Goal: Task Accomplishment & Management: Complete application form

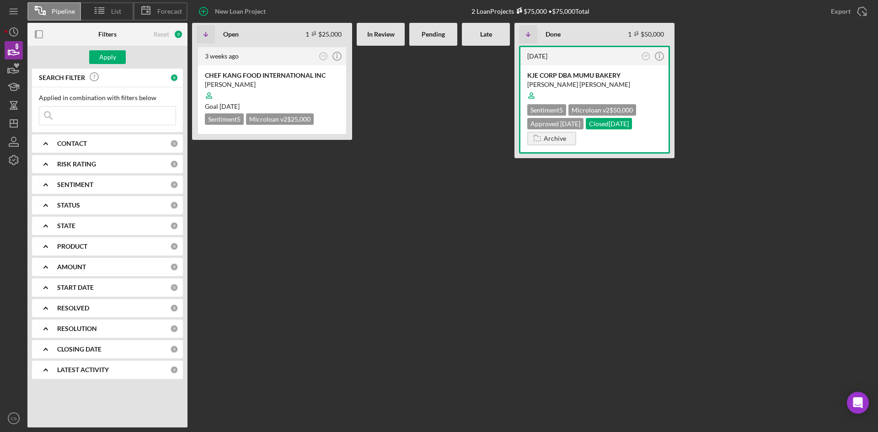
click at [101, 114] on input at bounding box center [107, 116] width 136 height 18
type input "inara"
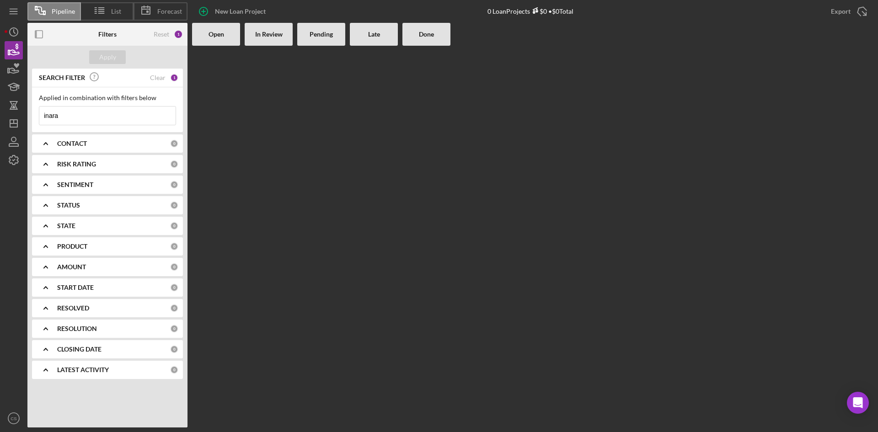
drag, startPoint x: 90, startPoint y: 119, endPoint x: 40, endPoint y: 113, distance: 49.8
click at [40, 113] on input "inara" at bounding box center [107, 116] width 136 height 18
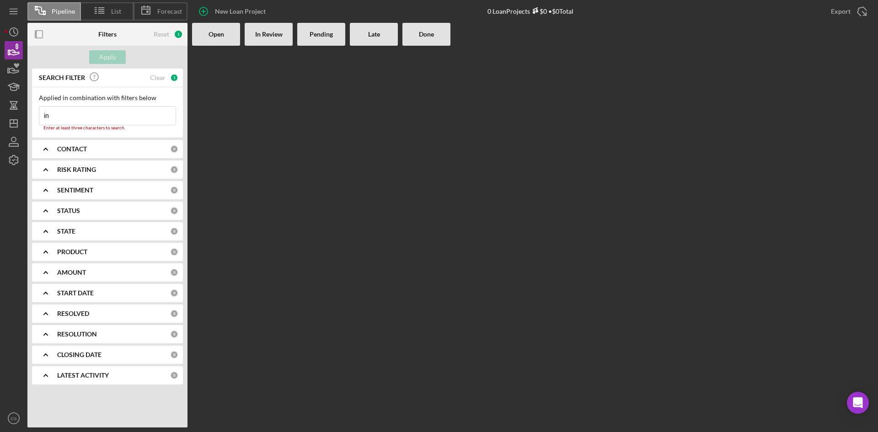
click at [168, 78] on div "SEARCH FILTER Clear 1" at bounding box center [108, 78] width 142 height 21
click at [174, 77] on div "1" at bounding box center [174, 78] width 8 height 8
click at [113, 111] on input "in" at bounding box center [107, 116] width 136 height 18
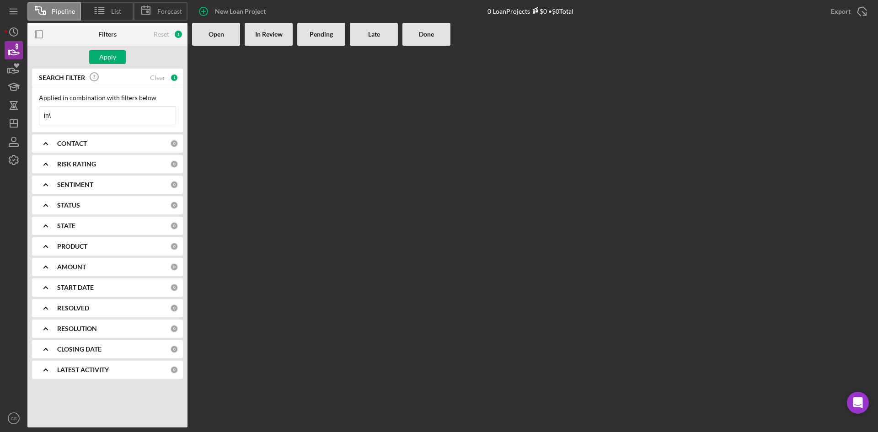
type input "in"
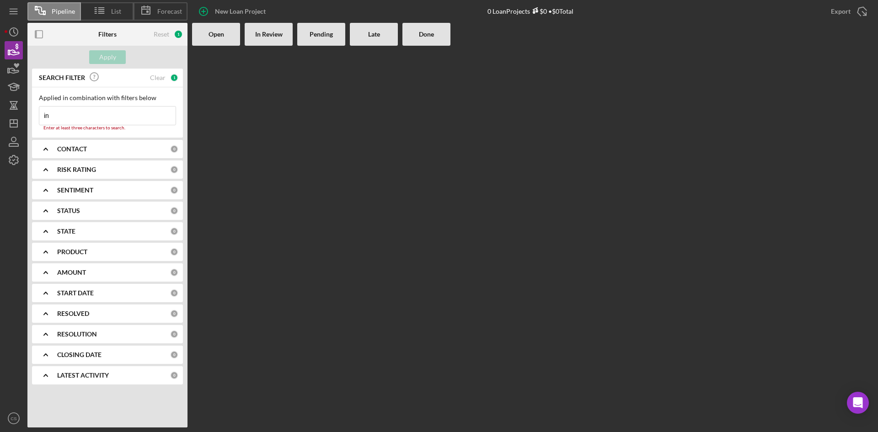
drag, startPoint x: 84, startPoint y: 115, endPoint x: 28, endPoint y: 118, distance: 55.8
click at [29, 118] on div "SEARCH FILTER Clear 1 Applied in combination with filters below in Icon/Menu Cl…" at bounding box center [107, 230] width 160 height 323
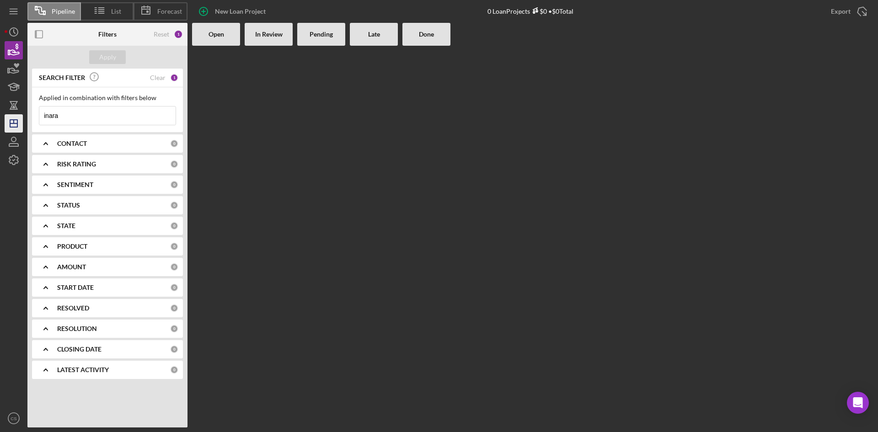
drag, startPoint x: 107, startPoint y: 116, endPoint x: 17, endPoint y: 116, distance: 89.6
click at [18, 116] on div "Pipeline List Forecast New Loan Project 0 Loan Projects $0 • $0 Total Export Ic…" at bounding box center [439, 214] width 869 height 428
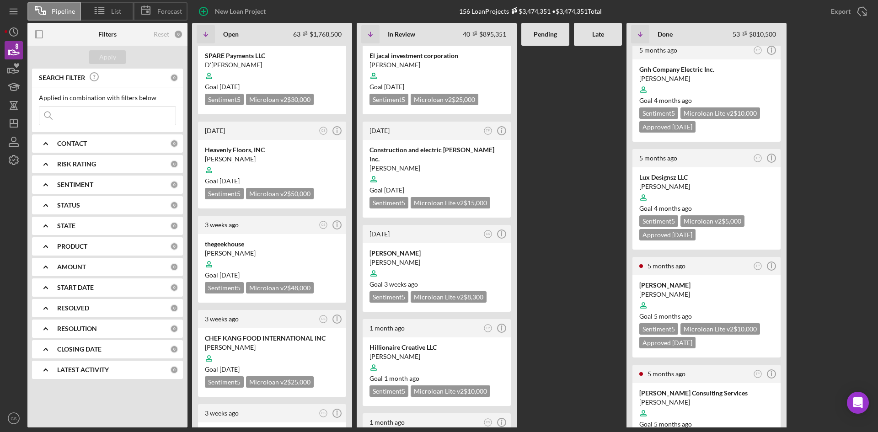
scroll to position [1830, 0]
click at [499, 411] on icon "Icon/Info" at bounding box center [501, 422] width 23 height 23
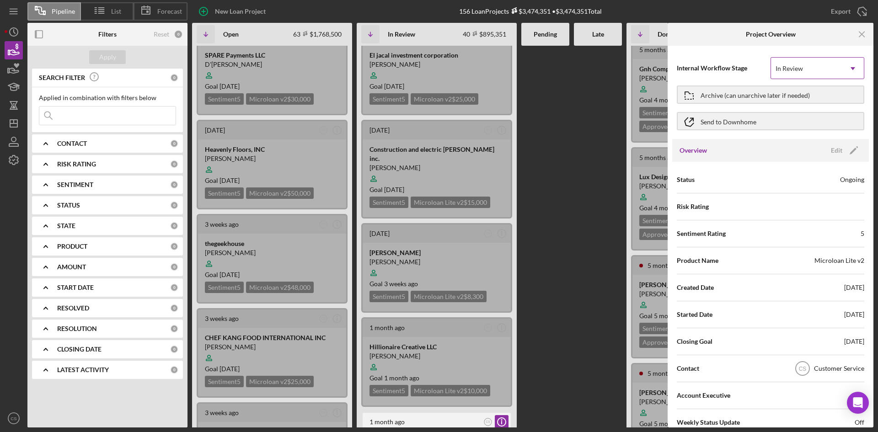
click at [794, 73] on div "In Review" at bounding box center [806, 68] width 71 height 21
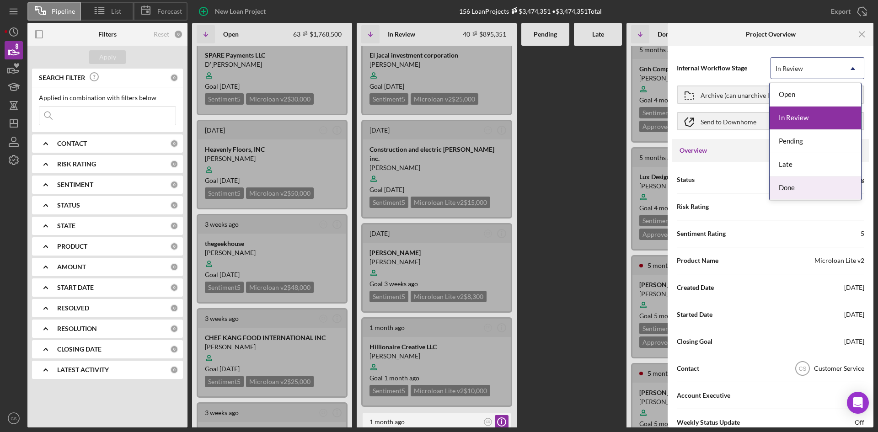
click at [749, 177] on div "Status Ongoing" at bounding box center [771, 179] width 188 height 23
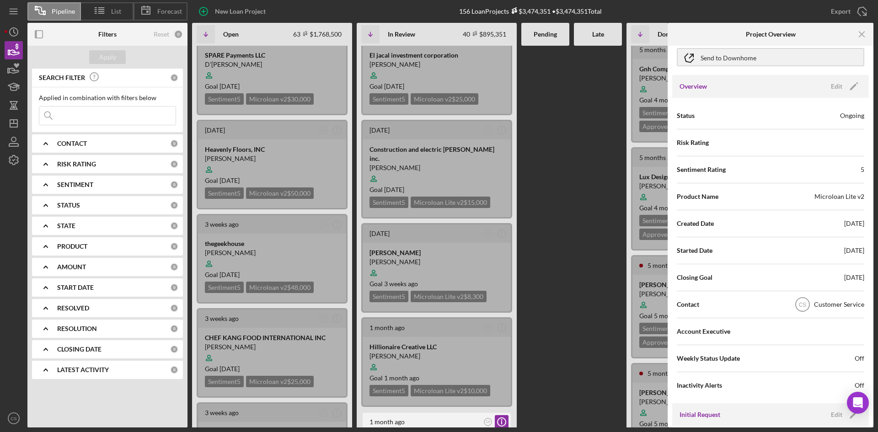
scroll to position [0, 0]
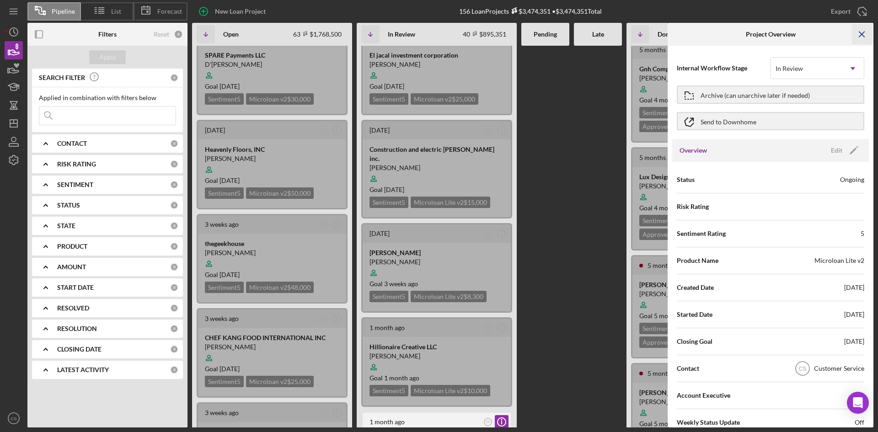
click at [855, 36] on icon "Icon/Menu Close" at bounding box center [862, 34] width 21 height 21
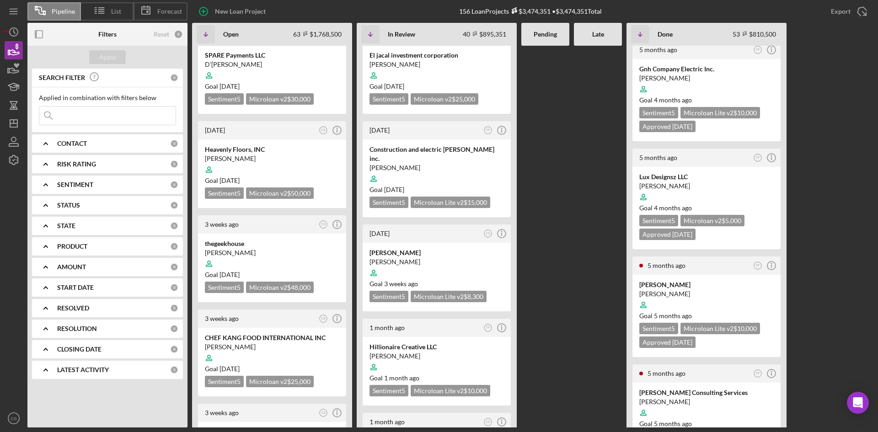
click at [123, 112] on input at bounding box center [107, 116] width 136 height 18
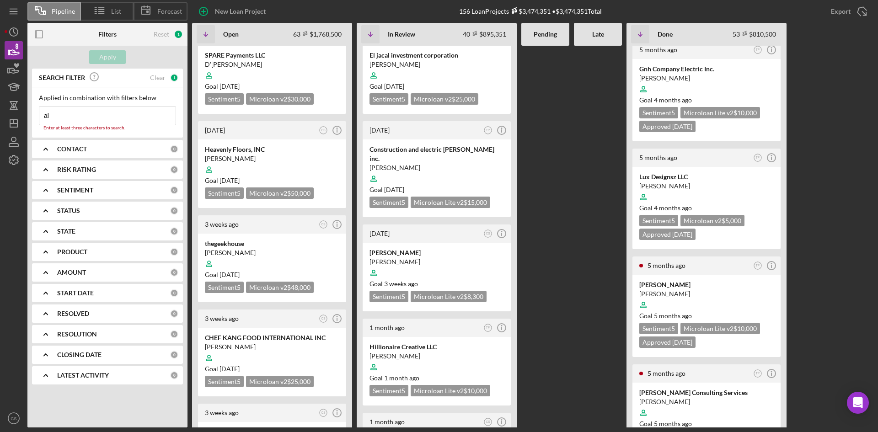
type input "aly"
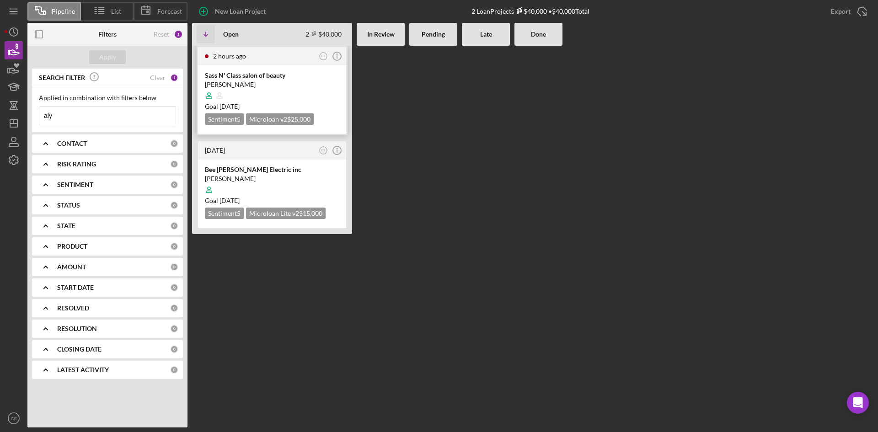
click at [294, 94] on div at bounding box center [272, 95] width 134 height 17
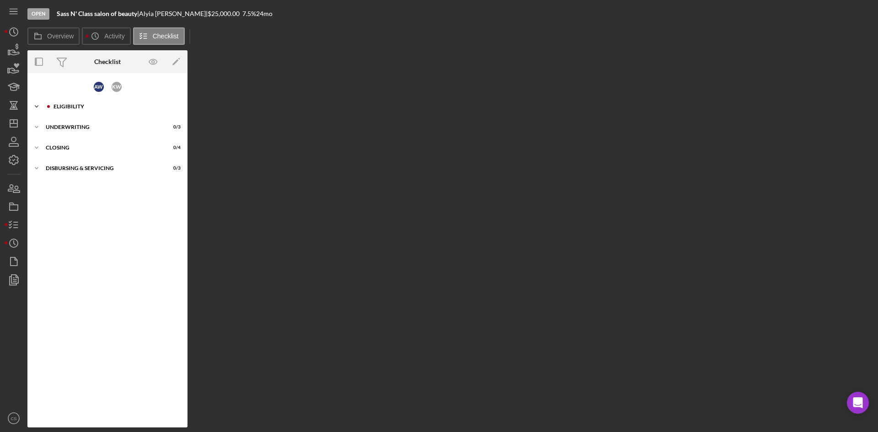
click at [95, 111] on div "Icon/Expander Eligibility 2 / 6" at bounding box center [107, 106] width 160 height 18
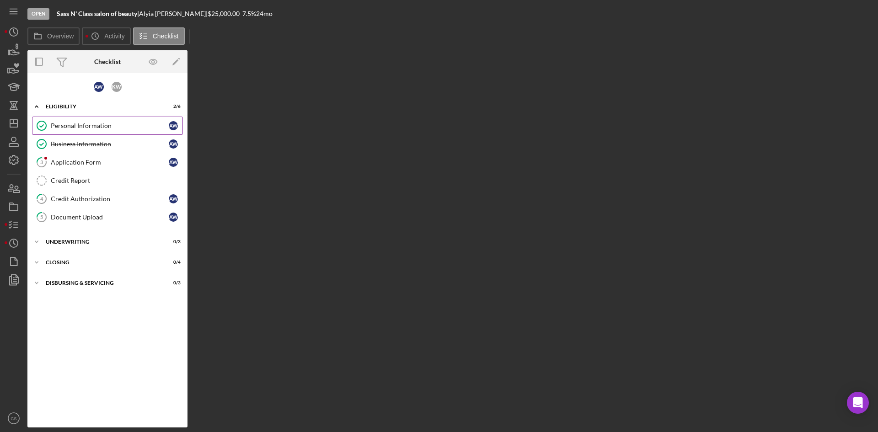
click at [76, 119] on link "Personal Information Personal Information A W" at bounding box center [107, 126] width 151 height 18
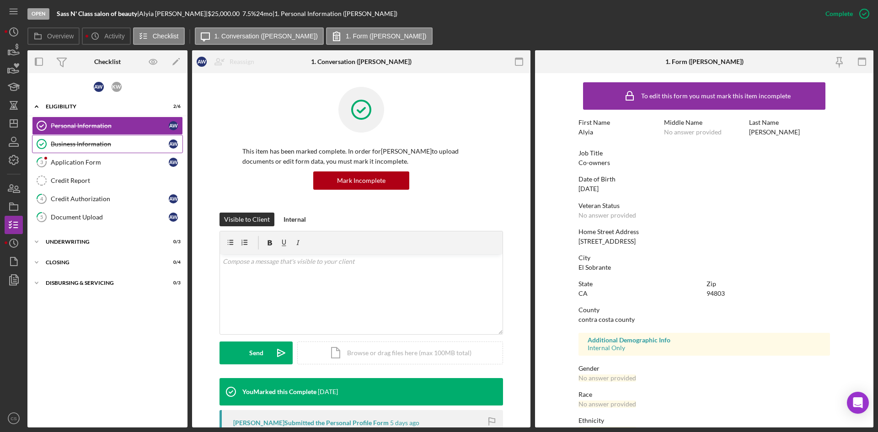
click at [127, 142] on div "Business Information" at bounding box center [110, 143] width 118 height 7
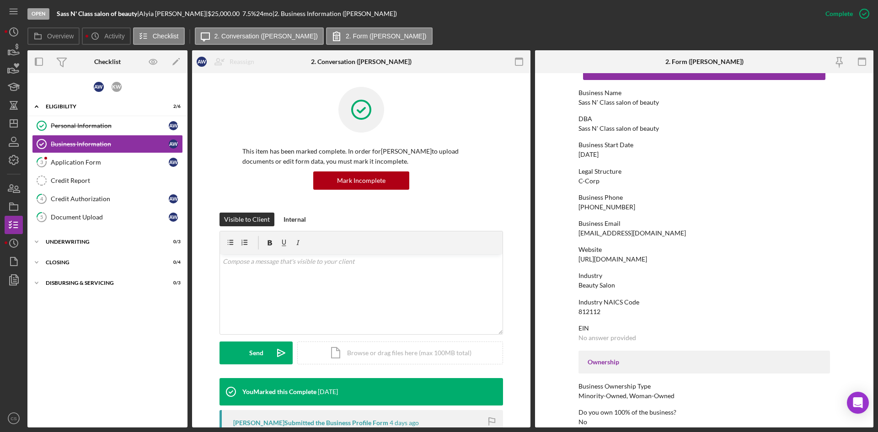
scroll to position [46, 0]
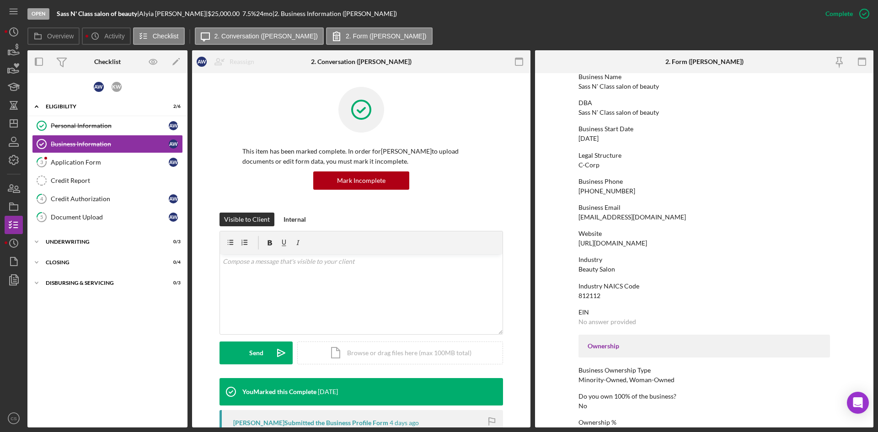
drag, startPoint x: 669, startPoint y: 245, endPoint x: 574, endPoint y: 243, distance: 94.7
click at [574, 243] on form "To edit this form you must mark this item incomplete Business Name Sass N' Clas…" at bounding box center [704, 250] width 338 height 354
drag, startPoint x: 598, startPoint y: 248, endPoint x: 741, endPoint y: 269, distance: 145.2
click at [741, 269] on div "Industry Beauty Salon" at bounding box center [705, 264] width 252 height 17
drag, startPoint x: 694, startPoint y: 242, endPoint x: 569, endPoint y: 246, distance: 125.9
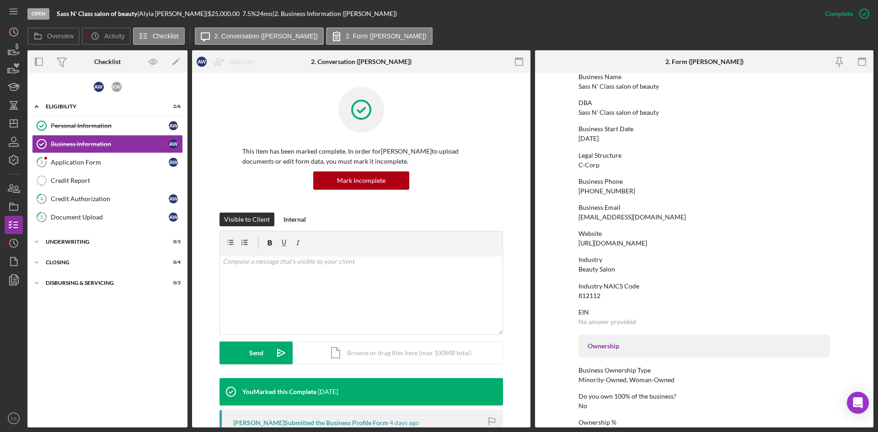
click at [569, 246] on form "To edit this form you must mark this item incomplete Business Name Sass N' Clas…" at bounding box center [704, 250] width 338 height 354
copy div "[URL][DOMAIN_NAME]"
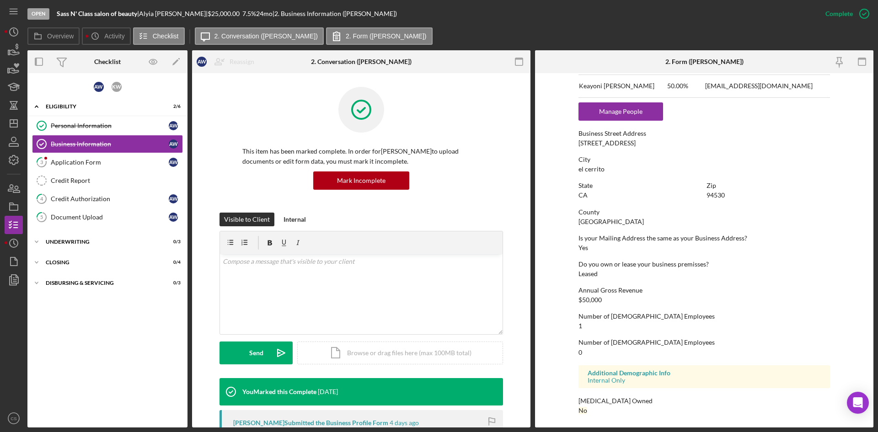
scroll to position [440, 0]
click at [81, 162] on div "Application Form" at bounding box center [110, 162] width 118 height 7
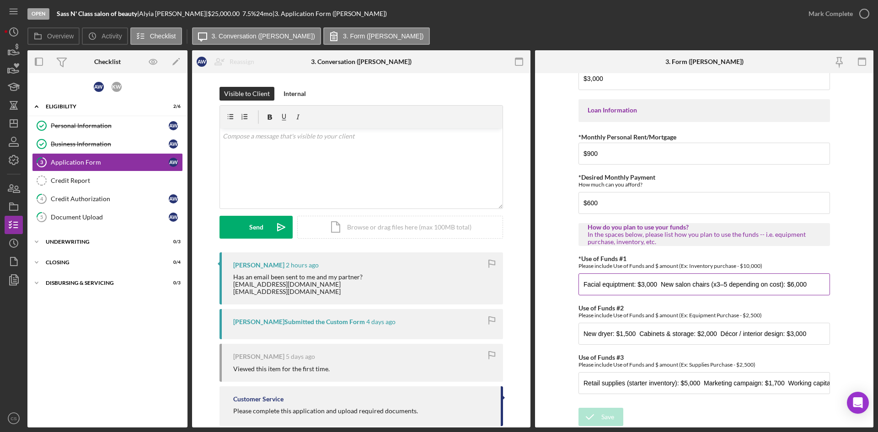
scroll to position [433, 0]
click at [118, 203] on link "4 Credit Authorization A W" at bounding box center [107, 199] width 151 height 18
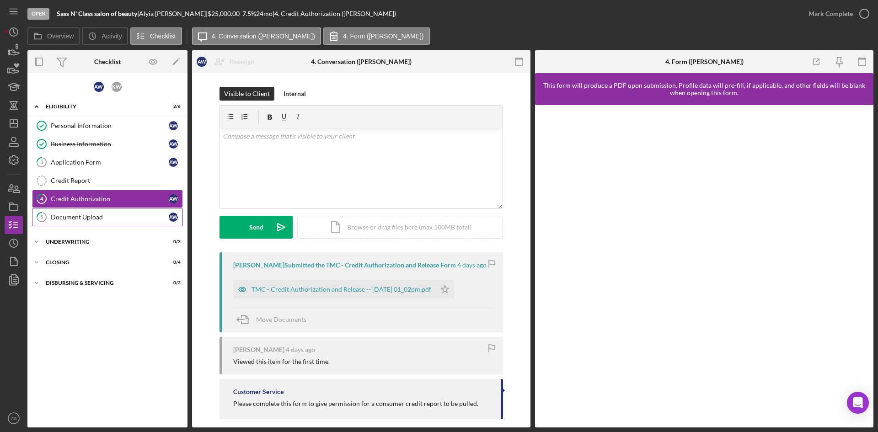
click at [120, 216] on div "Document Upload" at bounding box center [110, 217] width 118 height 7
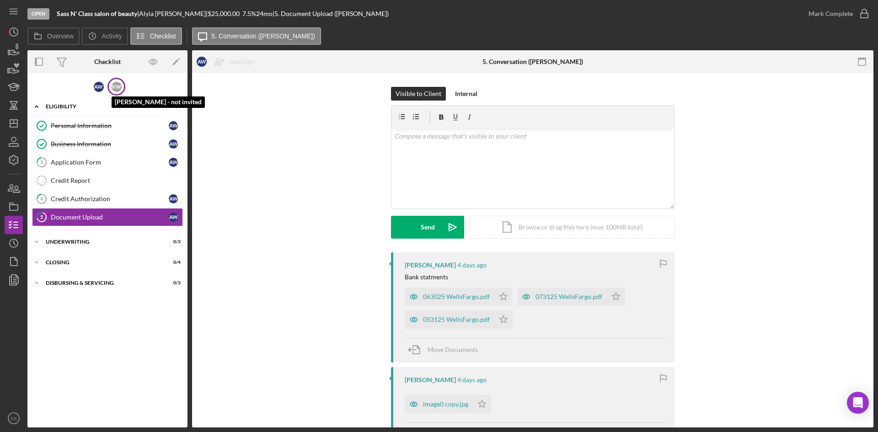
click at [117, 89] on div "K W" at bounding box center [117, 87] width 10 height 10
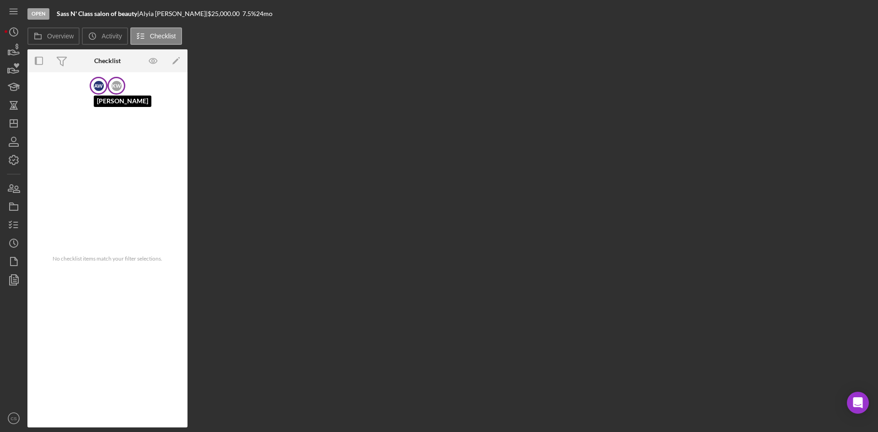
click at [102, 88] on div "A W" at bounding box center [99, 86] width 10 height 10
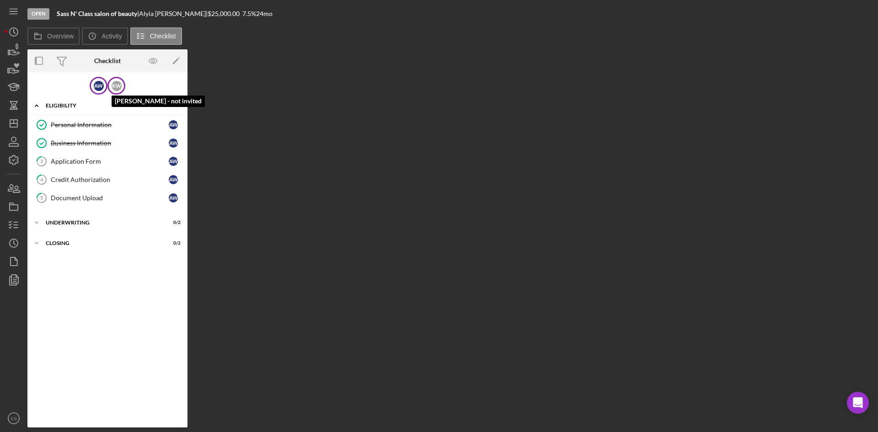
click at [118, 90] on div "K W" at bounding box center [117, 86] width 10 height 10
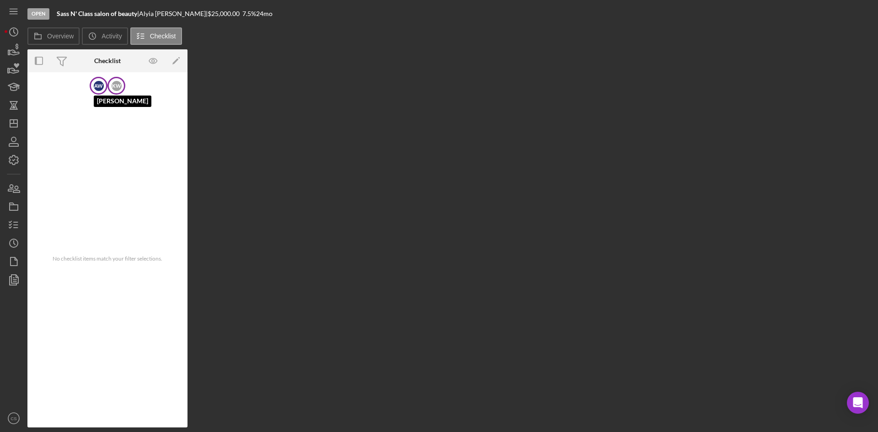
click at [100, 86] on div "A W" at bounding box center [99, 86] width 10 height 10
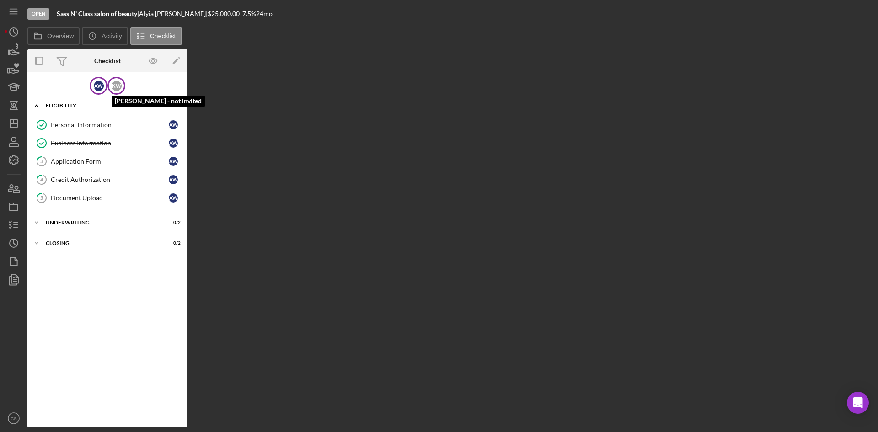
click at [120, 85] on div "K W" at bounding box center [117, 86] width 10 height 10
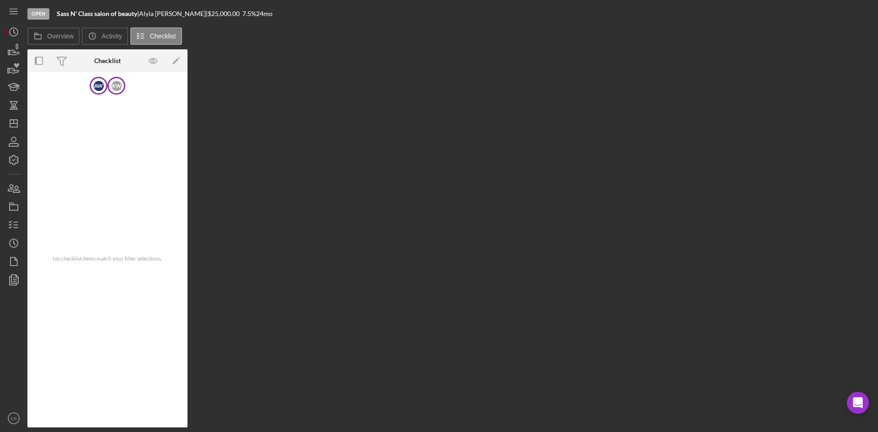
click at [97, 84] on div "A W" at bounding box center [99, 86] width 10 height 10
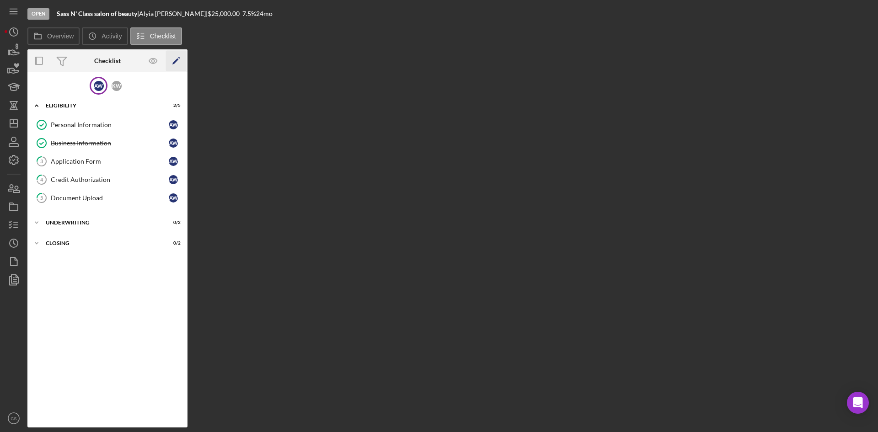
click at [174, 61] on icon "Icon/Edit" at bounding box center [176, 61] width 21 height 21
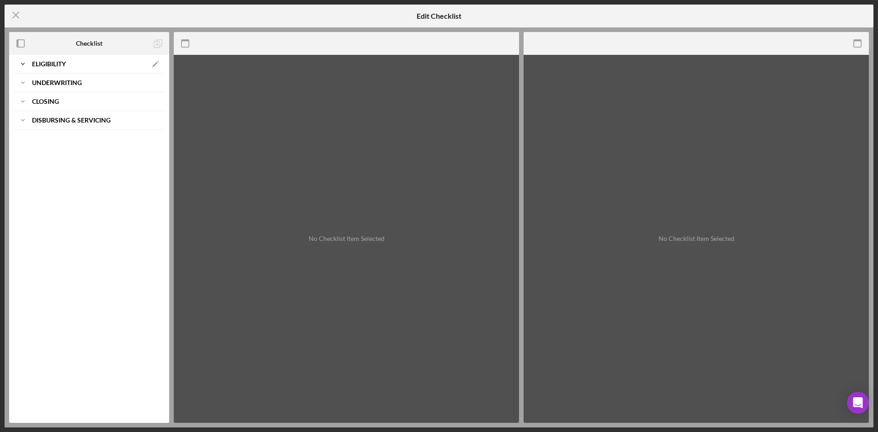
click at [84, 61] on div "Eligibility" at bounding box center [89, 63] width 114 height 5
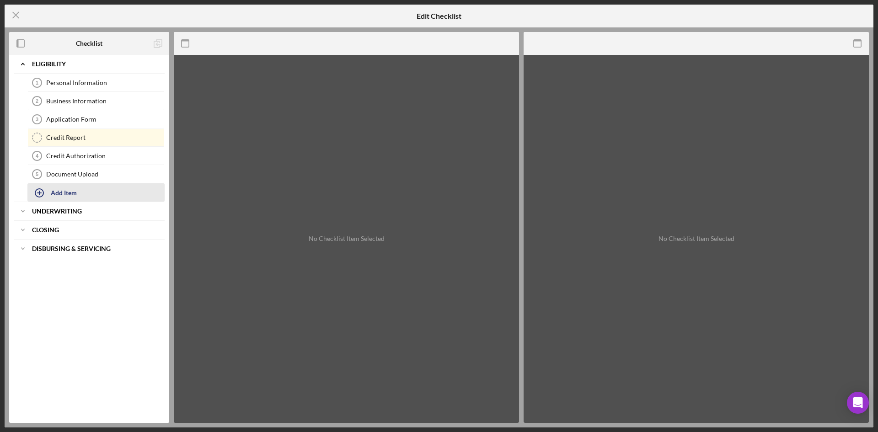
click at [85, 190] on button "Add Item" at bounding box center [95, 192] width 137 height 18
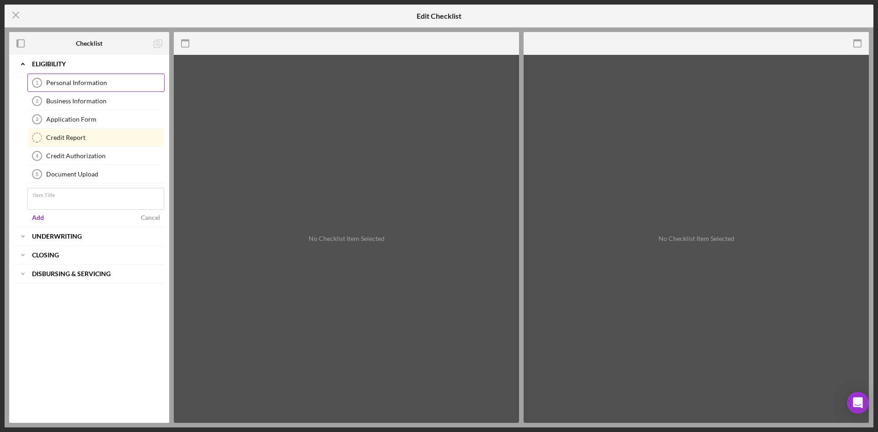
click at [111, 86] on div "Personal Information" at bounding box center [105, 82] width 118 height 7
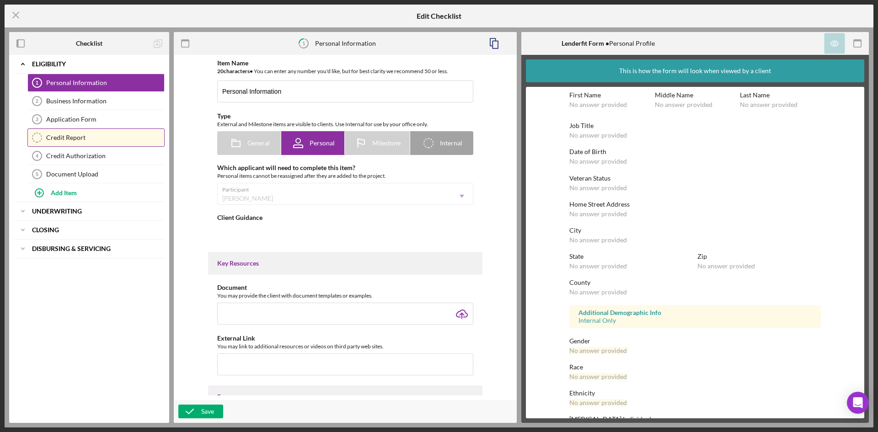
type textarea "<div>Please complete the form.</div>"
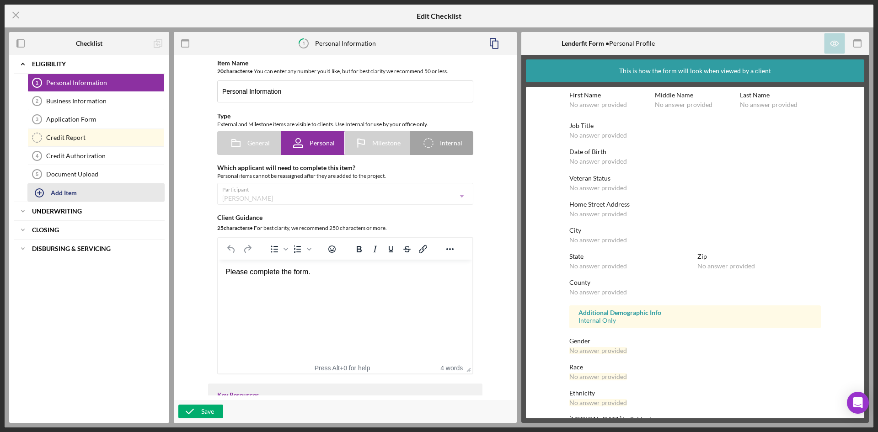
click at [87, 193] on button "Add Item" at bounding box center [95, 192] width 137 height 18
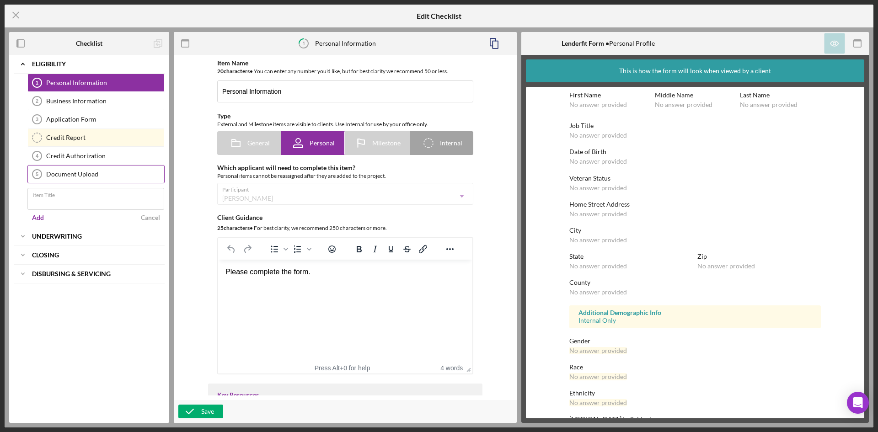
click at [113, 175] on div "Document Upload" at bounding box center [105, 174] width 118 height 7
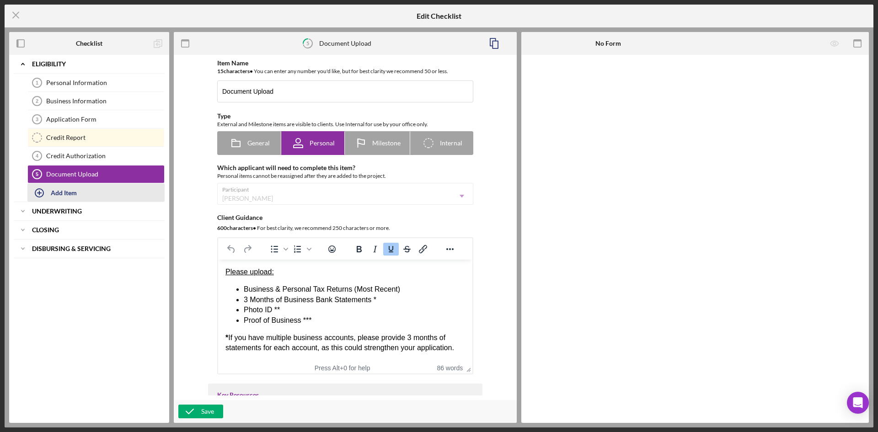
click at [98, 188] on button "Add Item" at bounding box center [95, 192] width 137 height 18
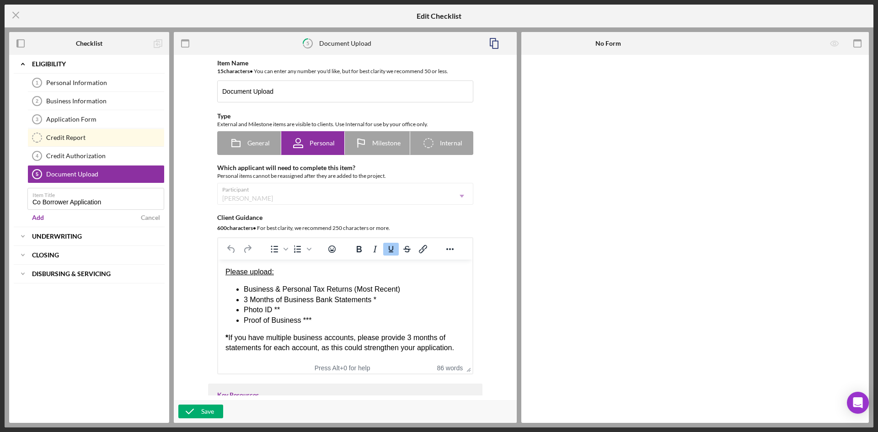
drag, startPoint x: 124, startPoint y: 202, endPoint x: 19, endPoint y: 211, distance: 105.6
click at [19, 211] on div "Icon/Expander Eligibility Icon/Edit Personal Information 1 Personal Information…" at bounding box center [89, 141] width 151 height 172
click at [123, 209] on input "Co Borrower Application" at bounding box center [95, 199] width 137 height 22
click at [118, 198] on label "Item Title" at bounding box center [98, 193] width 132 height 10
click at [118, 198] on input "Co Borrower Application" at bounding box center [95, 199] width 137 height 22
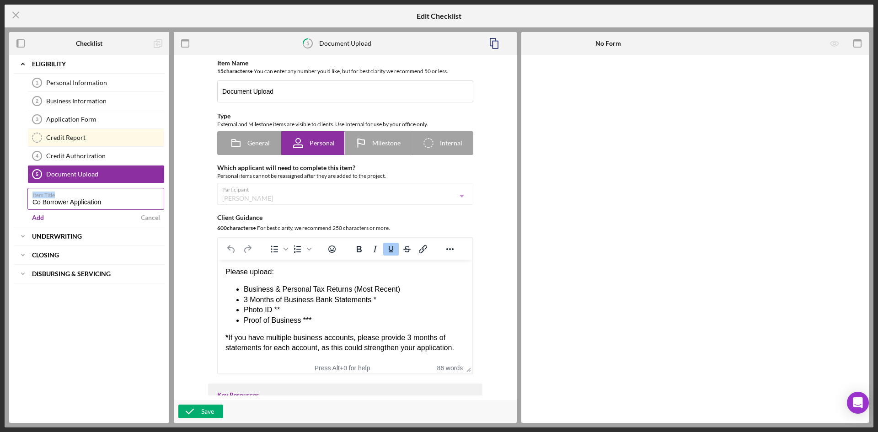
click at [119, 199] on div "Item Title Co Borrower Application" at bounding box center [95, 199] width 137 height 23
click at [119, 199] on input "Co Borrower Application" at bounding box center [95, 199] width 137 height 22
type input "Co Borrower Credit Authorization"
click at [38, 215] on div "Add" at bounding box center [38, 218] width 12 height 14
click at [138, 204] on input "Co Borrower Credit Authorization" at bounding box center [95, 199] width 137 height 22
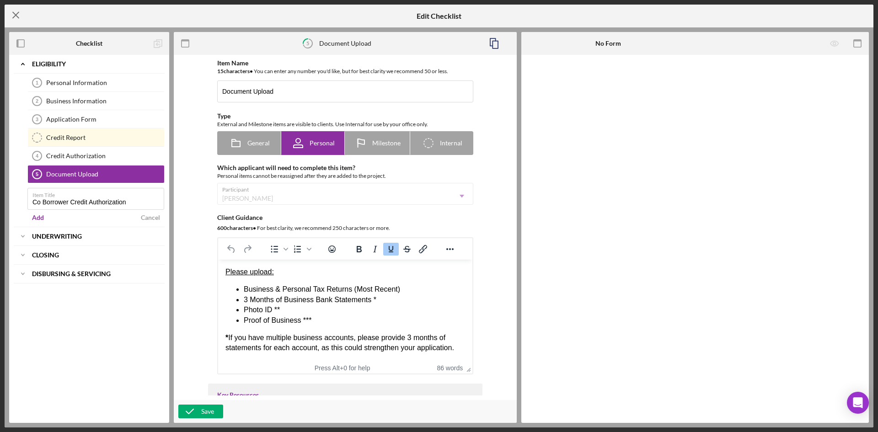
click at [14, 15] on icon "Icon/Menu Close" at bounding box center [16, 15] width 23 height 23
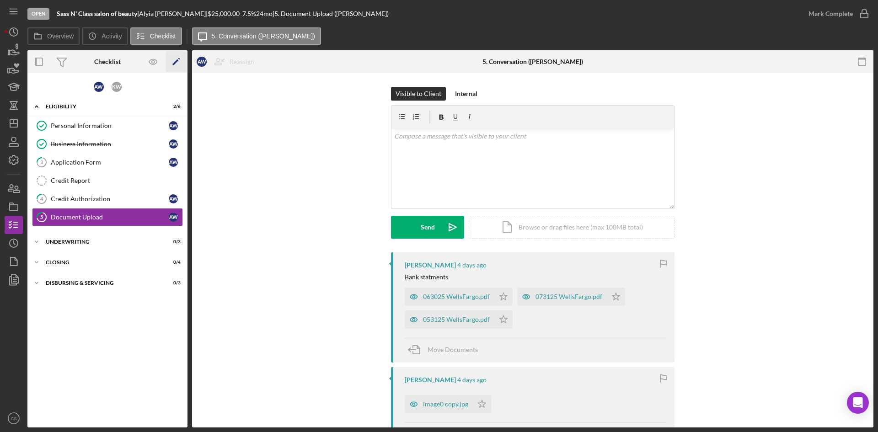
click at [172, 67] on icon "Icon/Edit" at bounding box center [176, 62] width 21 height 21
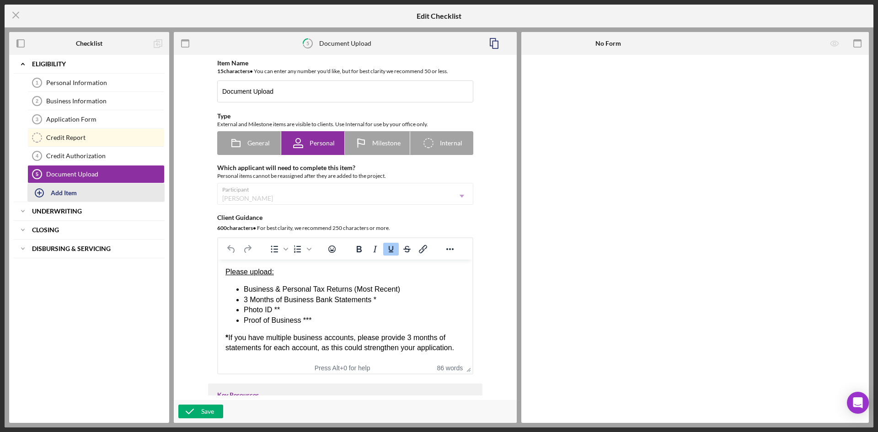
click at [85, 199] on button "Add Item" at bounding box center [95, 192] width 137 height 18
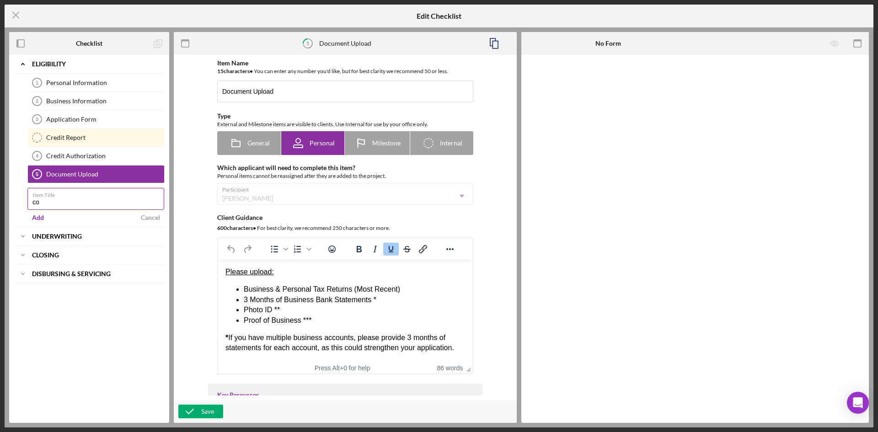
type input "Co Borrower Credit Authorization"
click at [319, 88] on input "Document Upload" at bounding box center [345, 92] width 256 height 22
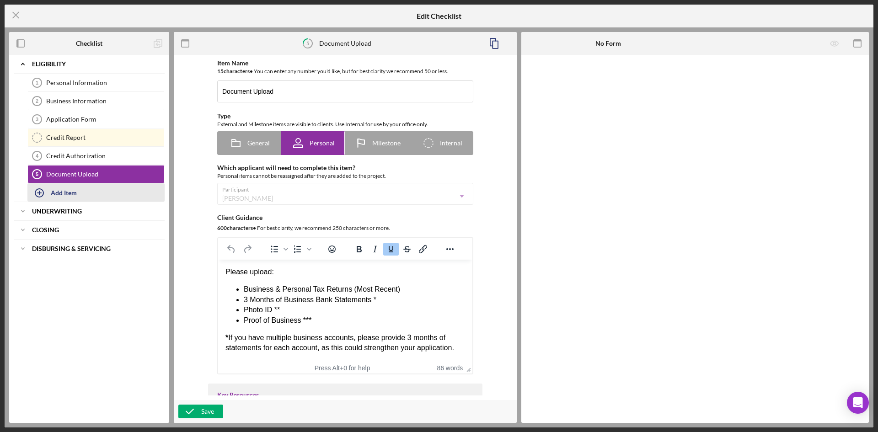
click at [89, 198] on button "Add Item" at bounding box center [95, 192] width 137 height 18
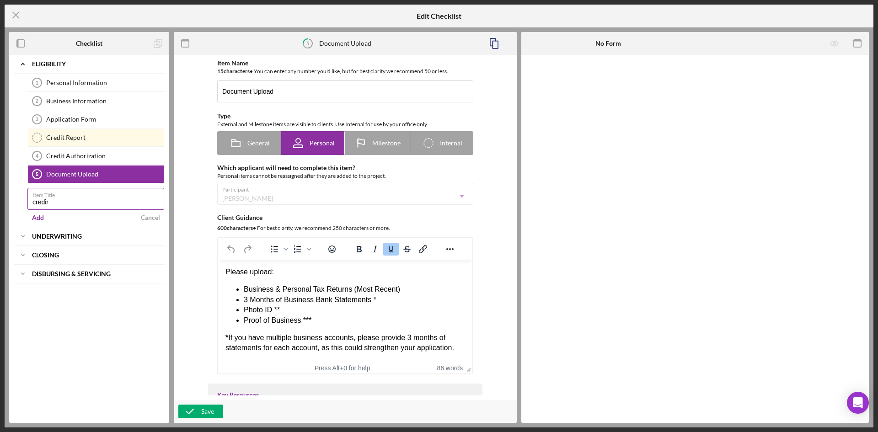
click at [105, 202] on input "credir" at bounding box center [95, 199] width 137 height 22
type input "c"
type input "Co Borrower Application"
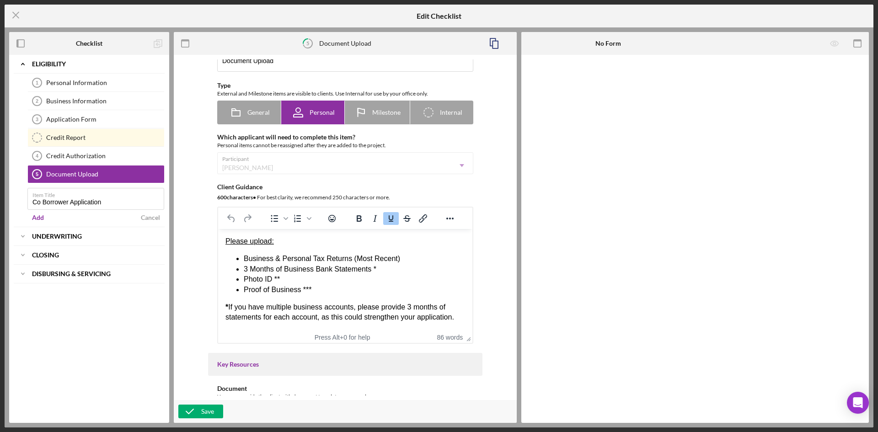
scroll to position [46, 0]
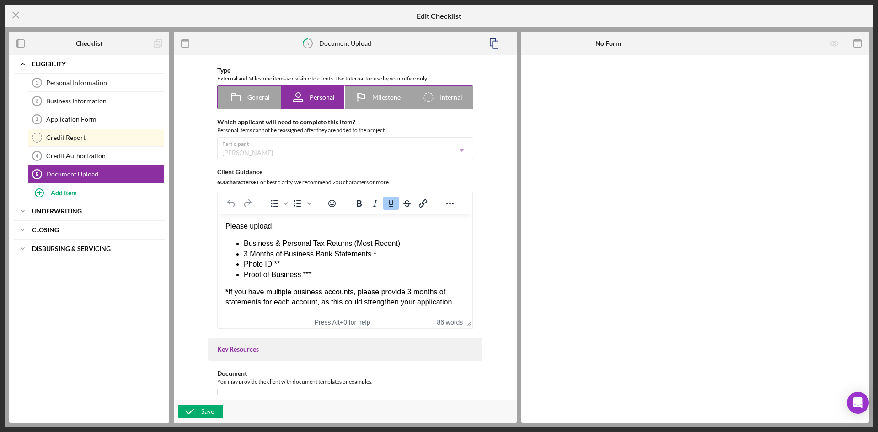
click at [249, 95] on span "General" at bounding box center [258, 97] width 22 height 7
radio input "true"
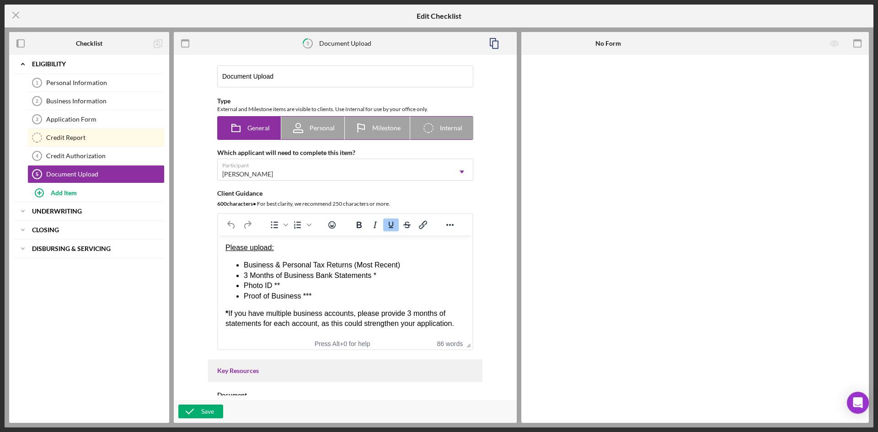
scroll to position [0, 0]
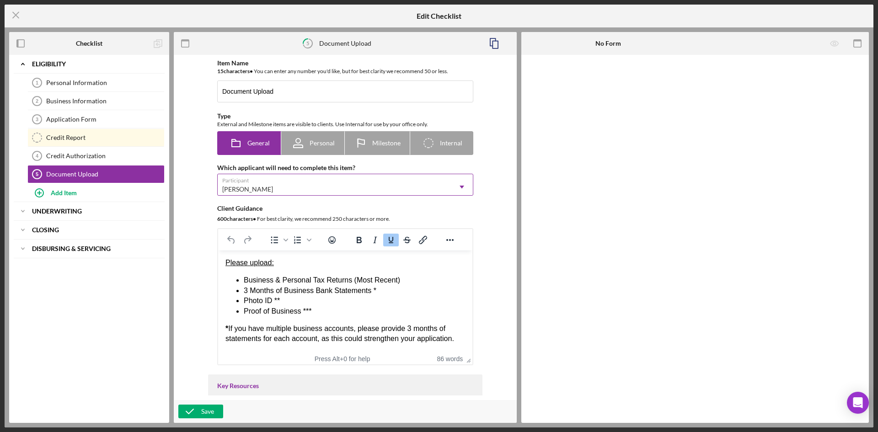
click at [367, 196] on div "[PERSON_NAME]" at bounding box center [334, 189] width 233 height 21
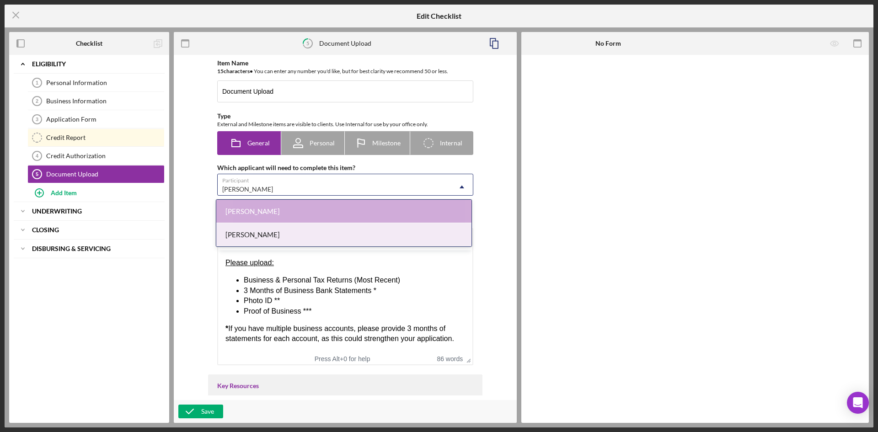
click at [262, 233] on div "[PERSON_NAME]" at bounding box center [343, 234] width 255 height 23
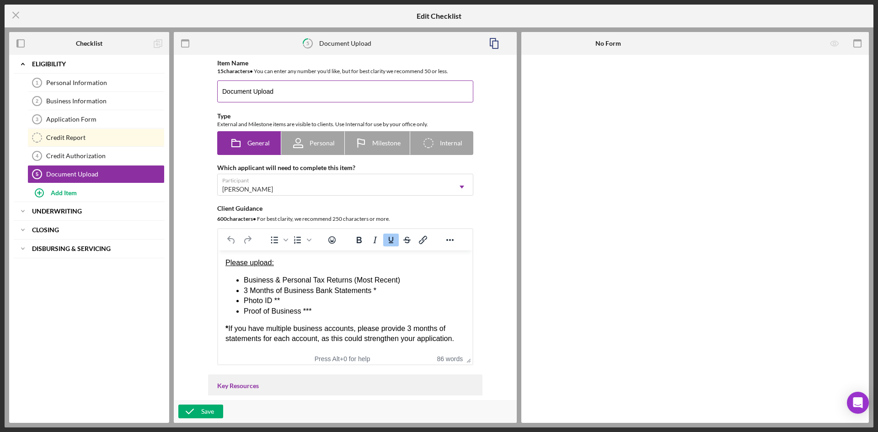
click at [286, 94] on input "Document Upload" at bounding box center [345, 92] width 256 height 22
drag, startPoint x: 297, startPoint y: 91, endPoint x: 217, endPoint y: 92, distance: 80.1
click at [217, 92] on input "Document Upload" at bounding box center [345, 92] width 256 height 22
click at [186, 186] on div "Item Name 15 character s • You can enter any number you'd like, but for best cl…" at bounding box center [345, 227] width 334 height 336
click at [354, 193] on div "[PERSON_NAME]" at bounding box center [334, 189] width 233 height 21
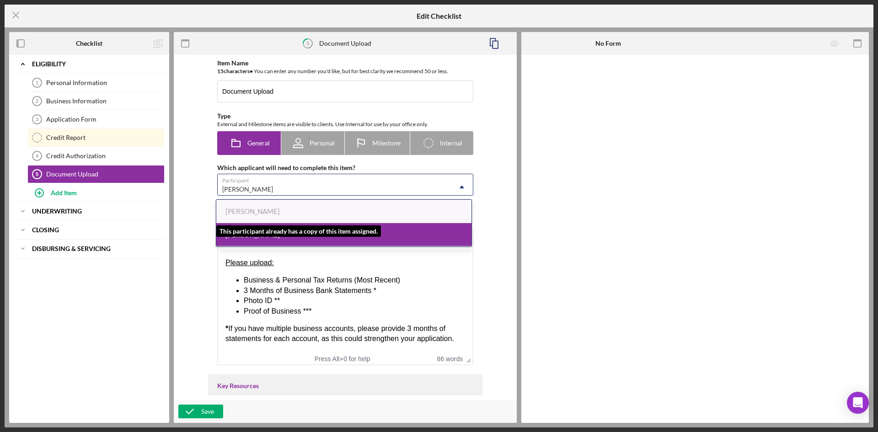
click at [324, 213] on div "[PERSON_NAME]" at bounding box center [343, 211] width 255 height 23
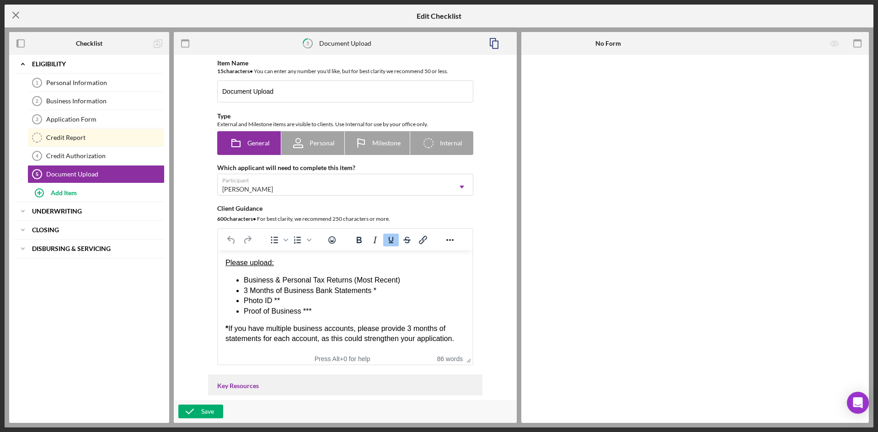
click at [18, 14] on icon "Icon/Menu Close" at bounding box center [16, 15] width 23 height 23
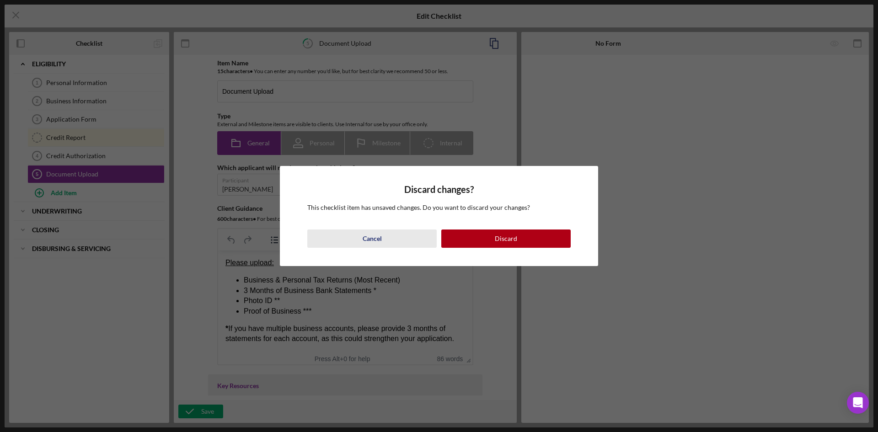
click at [396, 232] on button "Cancel" at bounding box center [371, 239] width 129 height 18
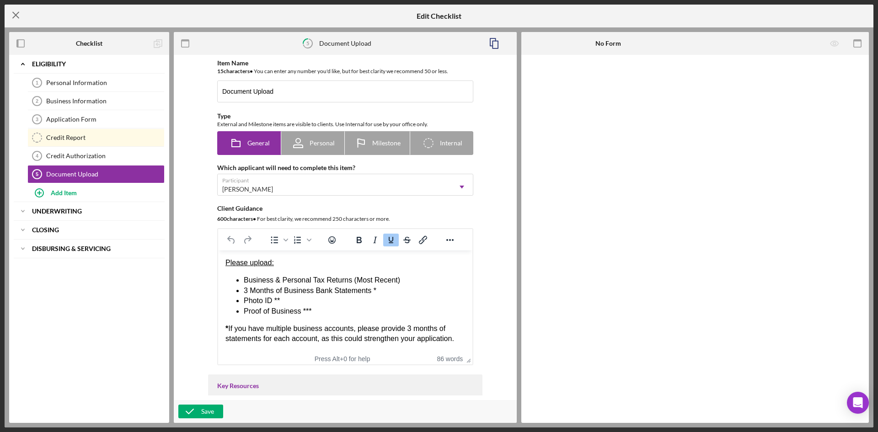
click at [21, 20] on icon "Icon/Menu Close" at bounding box center [16, 15] width 23 height 23
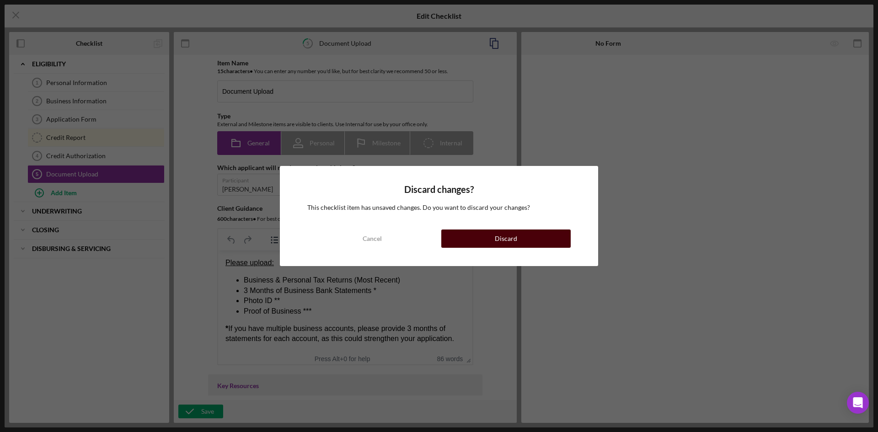
click at [453, 238] on button "Discard" at bounding box center [505, 239] width 129 height 18
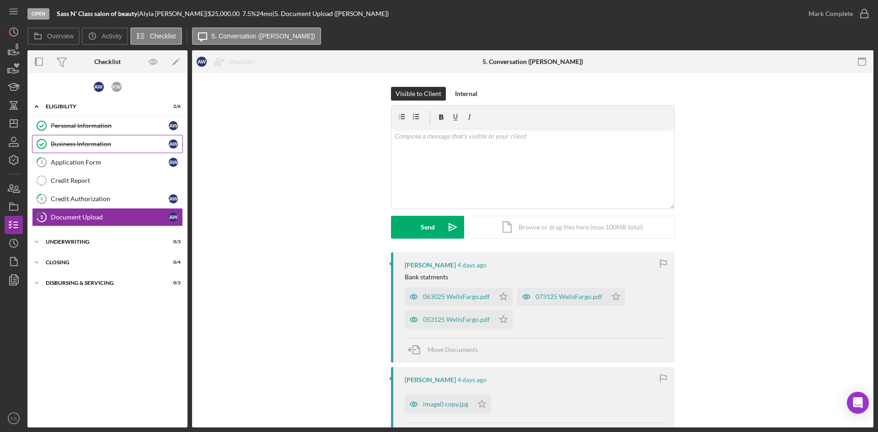
click at [70, 142] on div "Business Information" at bounding box center [110, 143] width 118 height 7
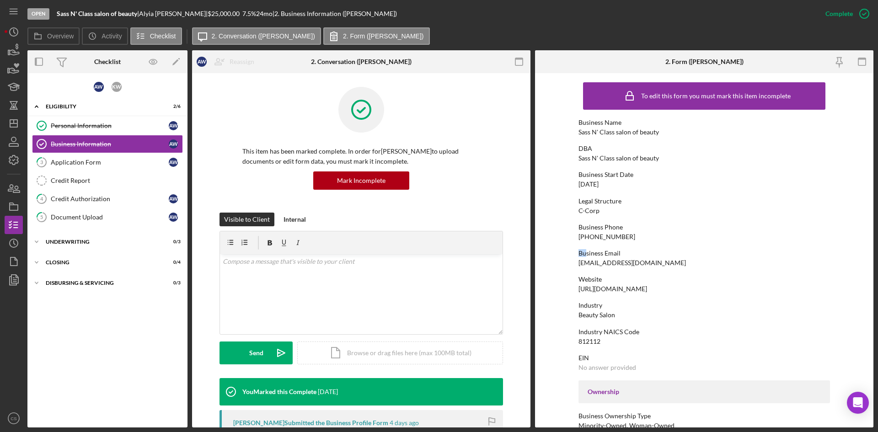
drag, startPoint x: 633, startPoint y: 237, endPoint x: 591, endPoint y: 238, distance: 41.2
click at [138, 162] on div "Application Form" at bounding box center [110, 162] width 118 height 7
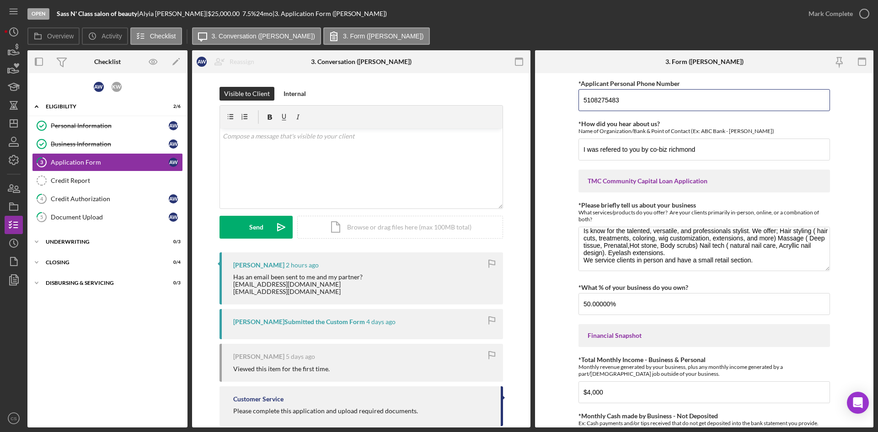
drag, startPoint x: 638, startPoint y: 102, endPoint x: 555, endPoint y: 104, distance: 82.4
click at [555, 104] on form "*Applicant Personal Phone Number [PHONE_NUMBER] *How did you hear about us? Nam…" at bounding box center [704, 250] width 338 height 354
click at [84, 222] on link "5 Document Upload A W" at bounding box center [107, 217] width 151 height 18
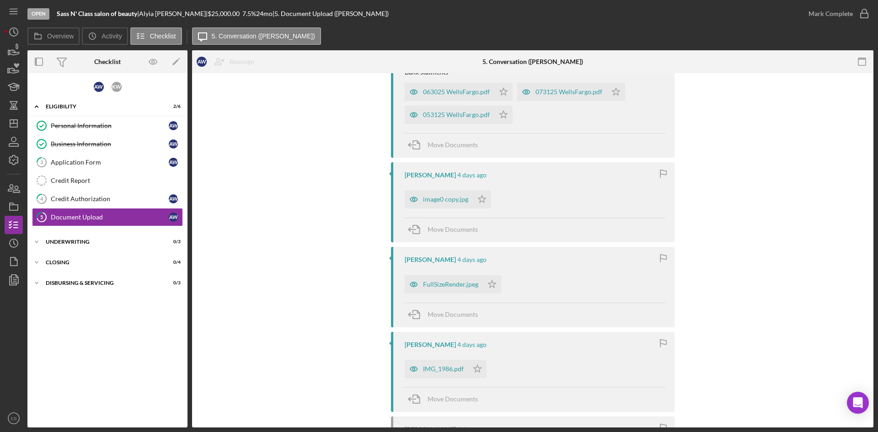
scroll to position [183, 0]
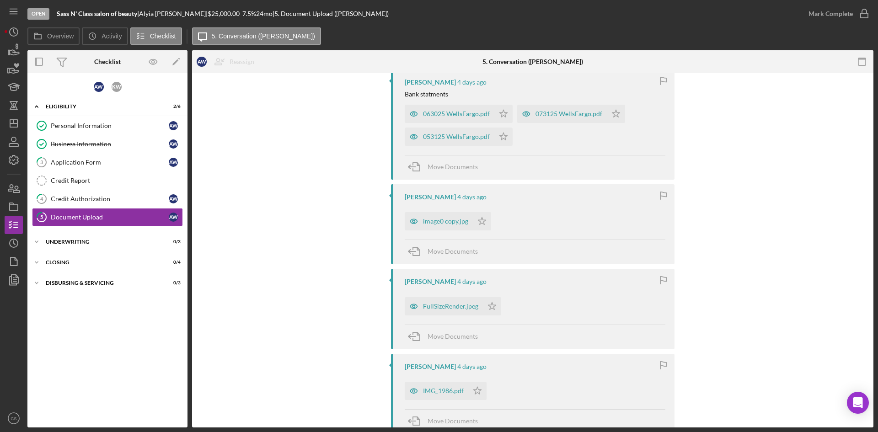
click at [455, 220] on div "image0 copy.jpg" at bounding box center [445, 221] width 45 height 7
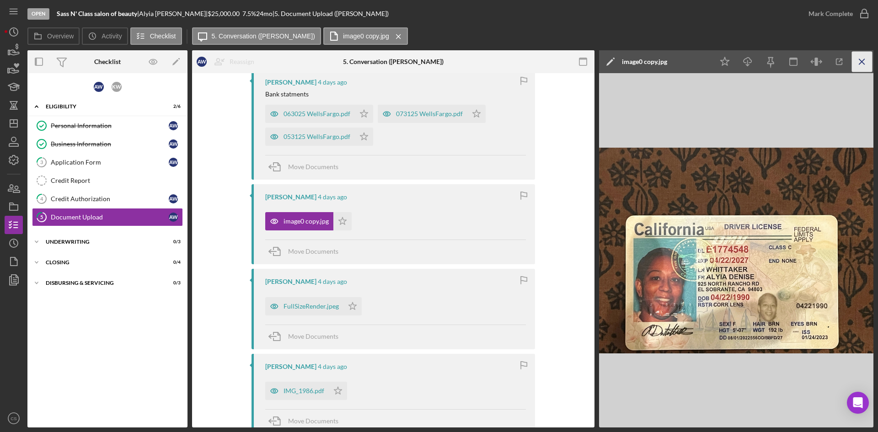
click at [865, 61] on icon "Icon/Menu Close" at bounding box center [862, 62] width 21 height 21
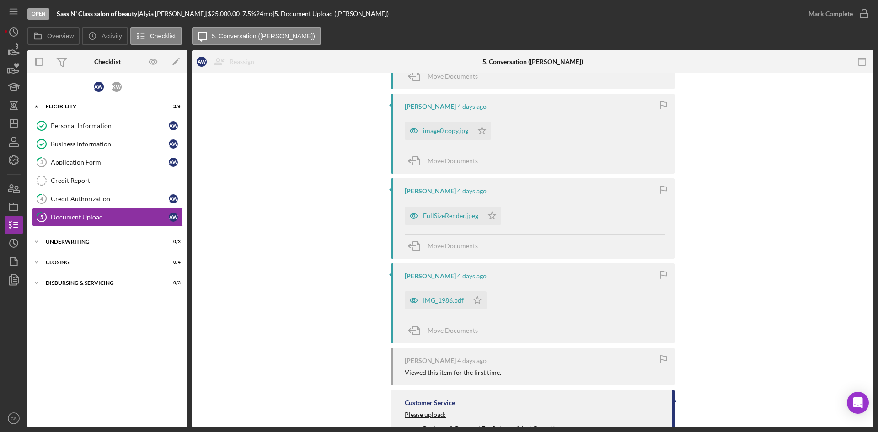
scroll to position [274, 0]
click at [456, 296] on div "IMG_1986.pdf" at bounding box center [443, 299] width 41 height 7
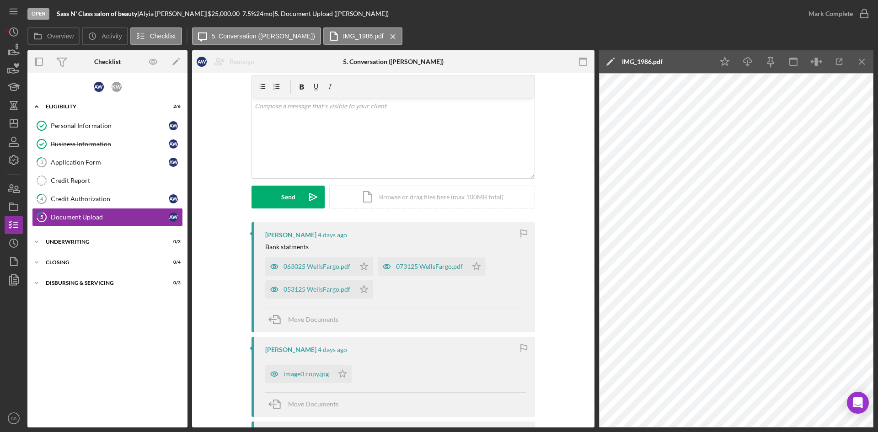
scroll to position [0, 0]
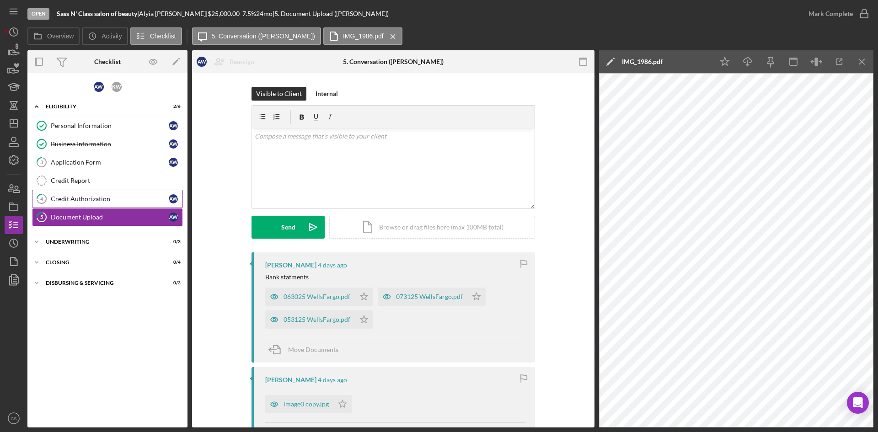
click at [101, 193] on link "4 Credit Authorization A W" at bounding box center [107, 199] width 151 height 18
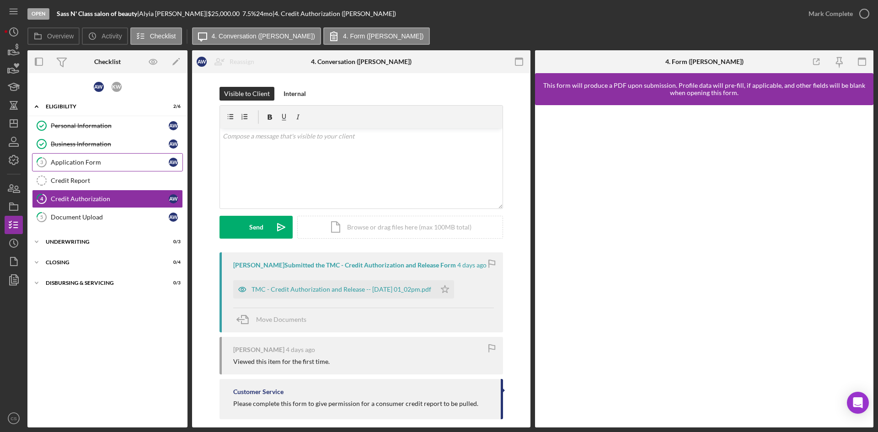
click at [113, 163] on div "Application Form" at bounding box center [110, 162] width 118 height 7
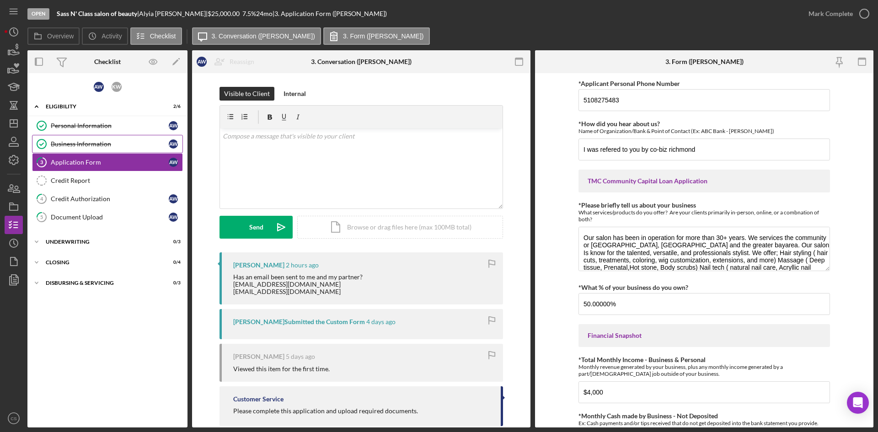
click at [87, 150] on link "Business Information Business Information A W" at bounding box center [107, 144] width 151 height 18
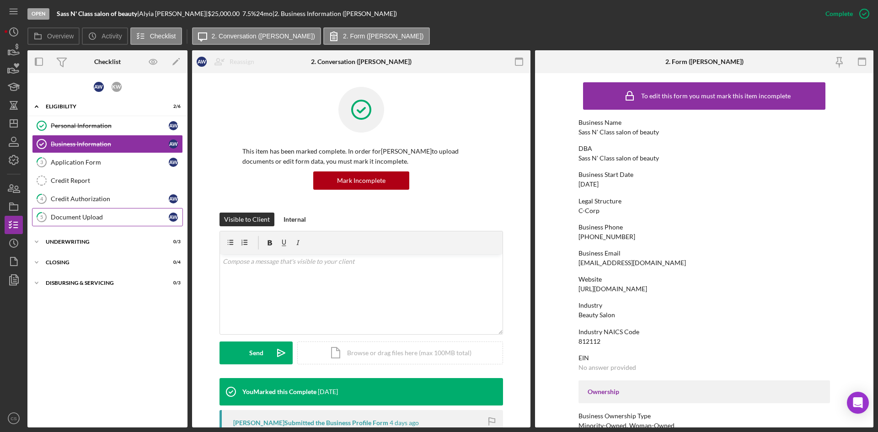
drag, startPoint x: 80, startPoint y: 218, endPoint x: 88, endPoint y: 218, distance: 7.8
click at [80, 218] on div "Document Upload" at bounding box center [110, 217] width 118 height 7
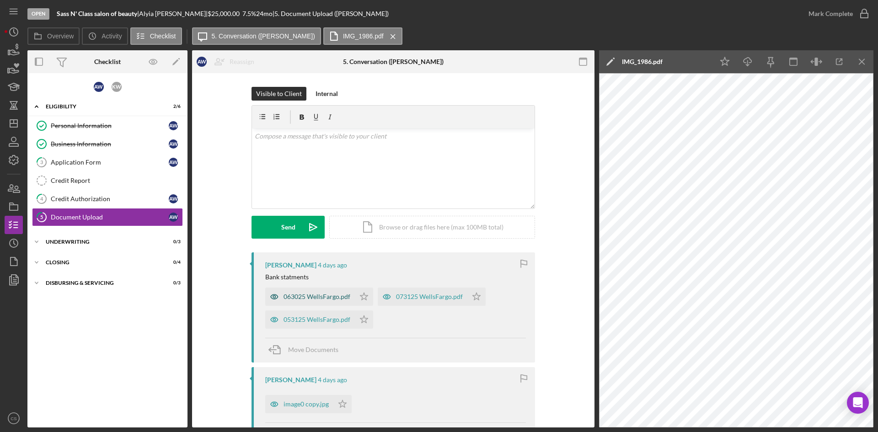
click at [330, 301] on div "063025 WellsFargo.pdf" at bounding box center [317, 296] width 67 height 7
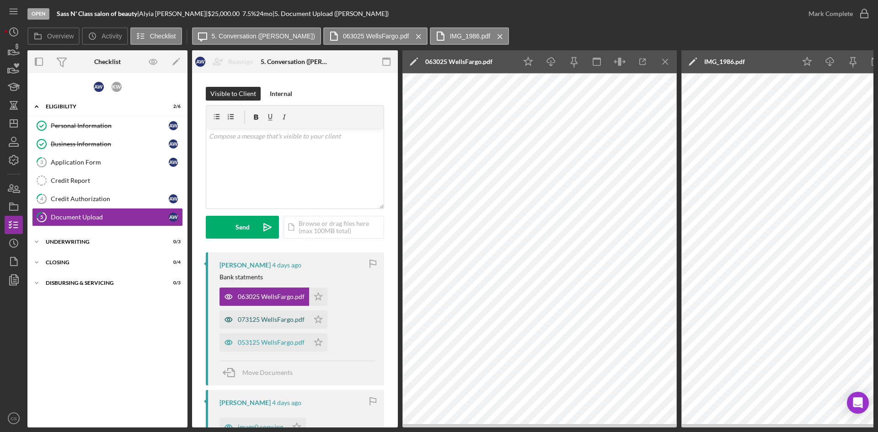
click at [276, 320] on div "073125 WellsFargo.pdf" at bounding box center [271, 319] width 67 height 7
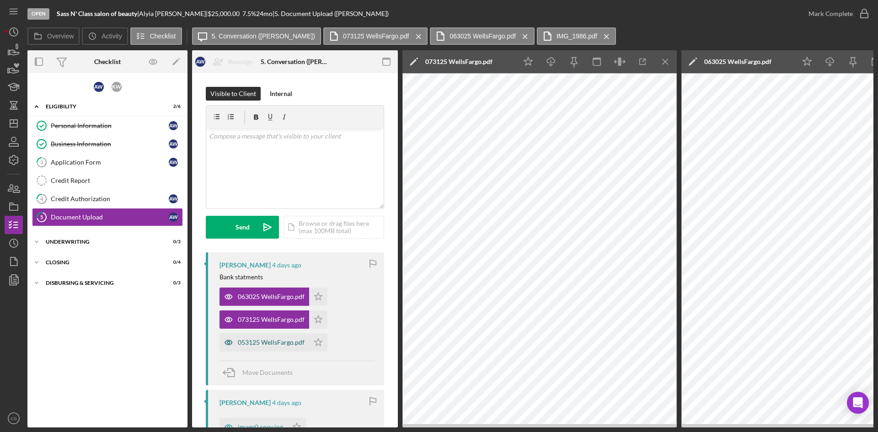
click at [283, 339] on div "053125 WellsFargo.pdf" at bounding box center [271, 342] width 67 height 7
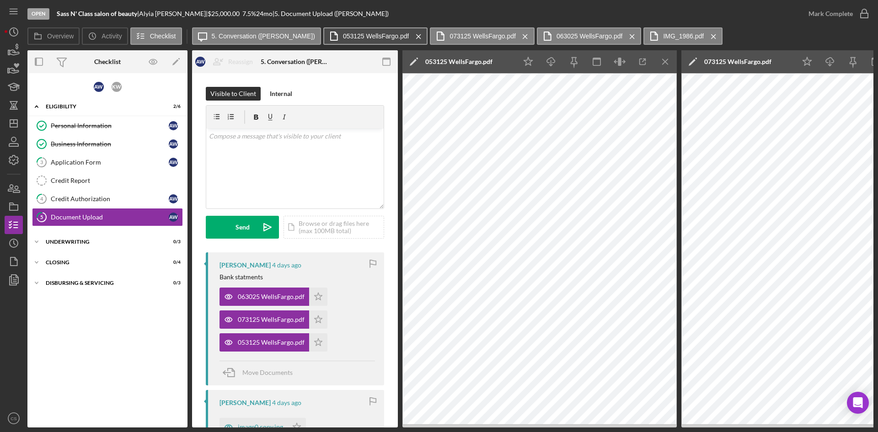
click at [362, 32] on label "053125 WellsFargo.pdf" at bounding box center [376, 35] width 66 height 7
click at [411, 36] on icon "Icon/Menu Close" at bounding box center [419, 36] width 16 height 23
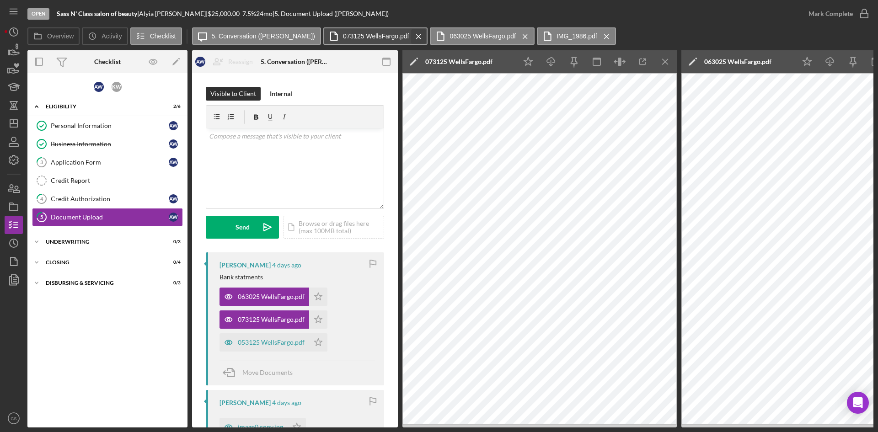
click at [411, 37] on icon "Icon/Menu Close" at bounding box center [419, 36] width 16 height 23
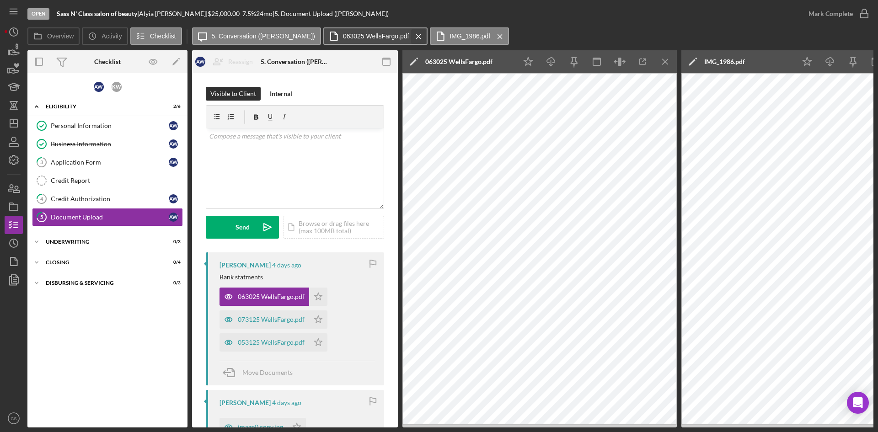
click at [411, 33] on icon "Icon/Menu Close" at bounding box center [419, 36] width 16 height 23
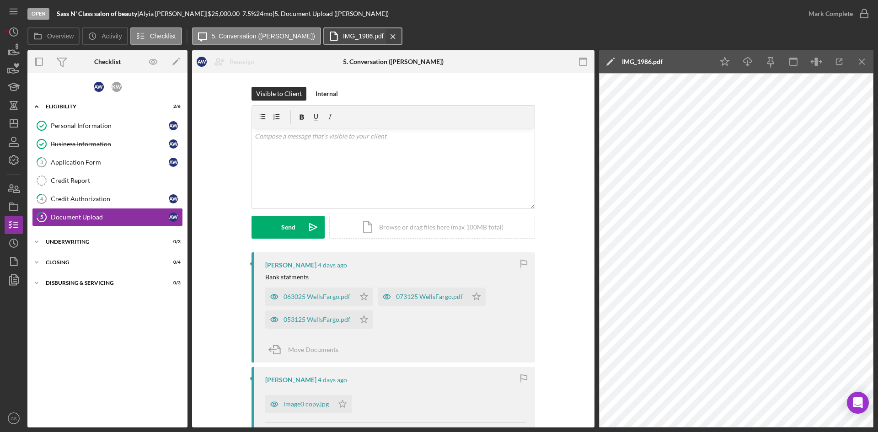
click at [385, 32] on icon "Icon/Menu Close" at bounding box center [393, 36] width 16 height 23
